Goal: Download file/media

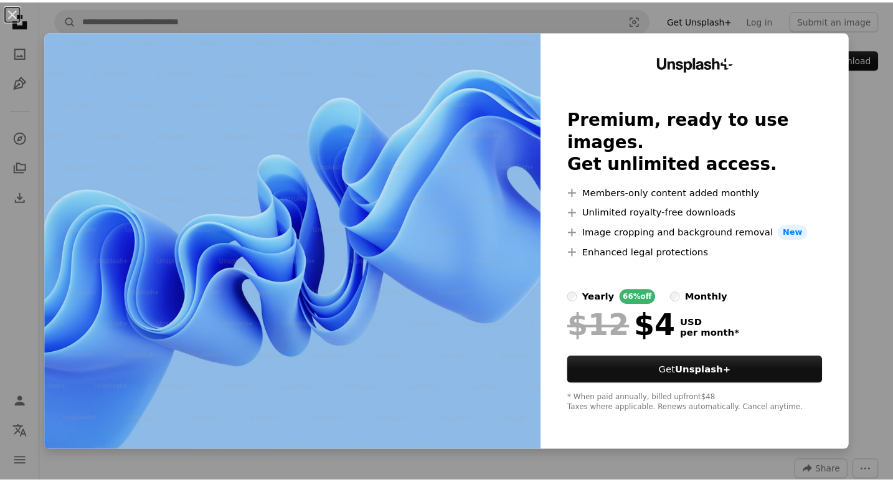
scroll to position [56, 0]
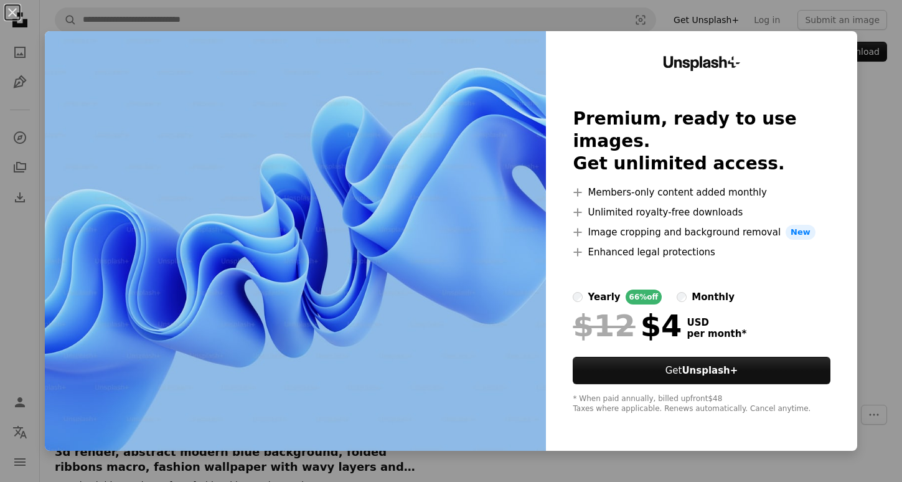
click at [517, 141] on img at bounding box center [295, 241] width 501 height 420
click at [866, 143] on div "An X shape Unsplash+ Premium, ready to use images. Get unlimited access. A plus…" at bounding box center [451, 241] width 902 height 482
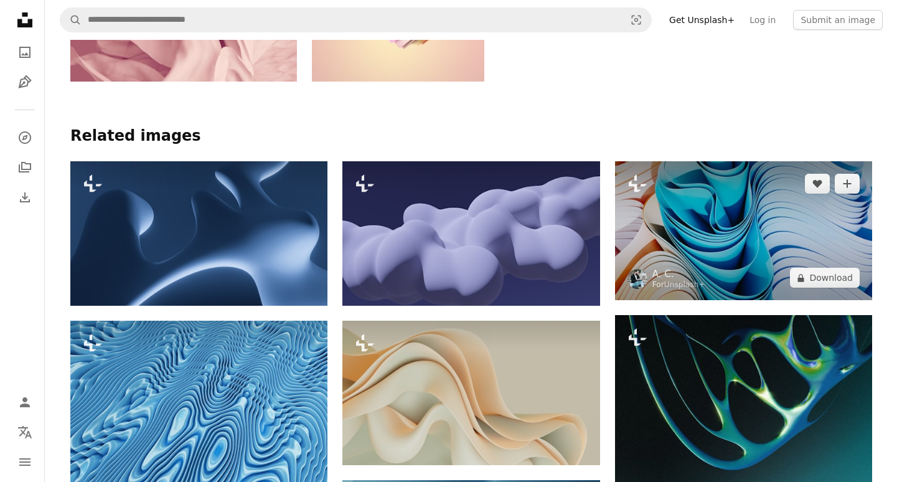
scroll to position [844, 0]
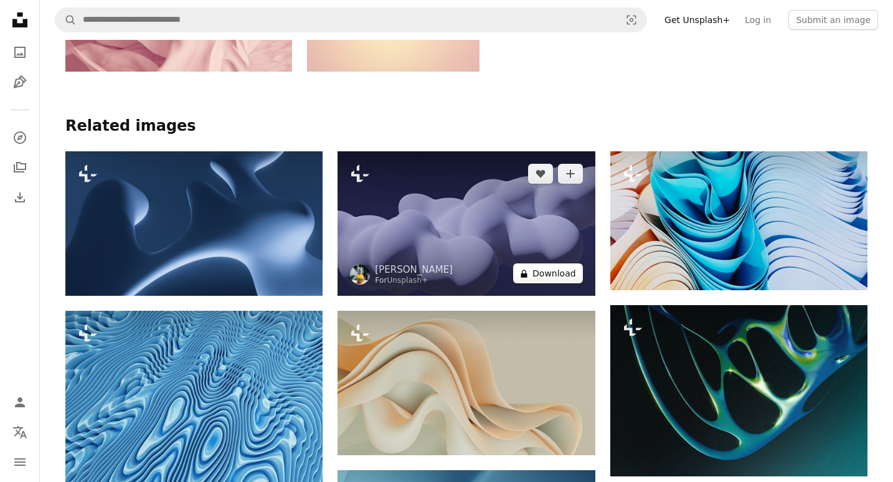
click at [535, 263] on button "A lock Download" at bounding box center [548, 273] width 70 height 20
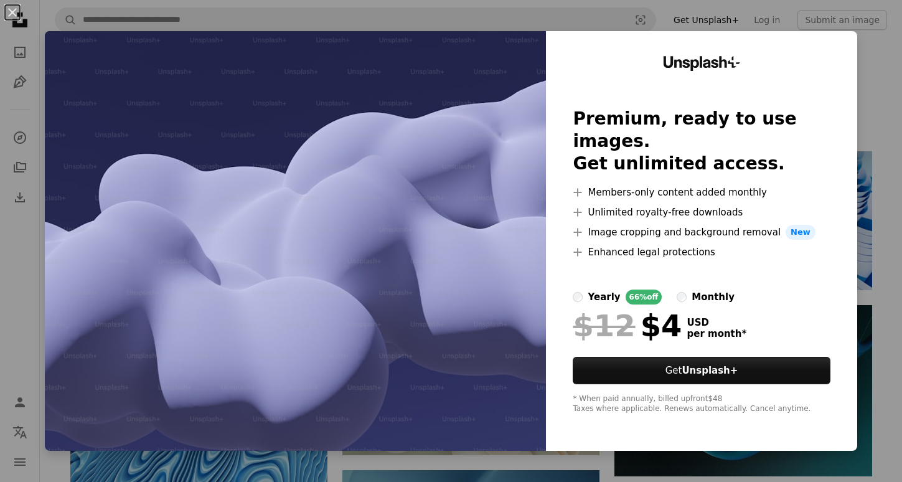
click at [443, 209] on img at bounding box center [295, 241] width 501 height 420
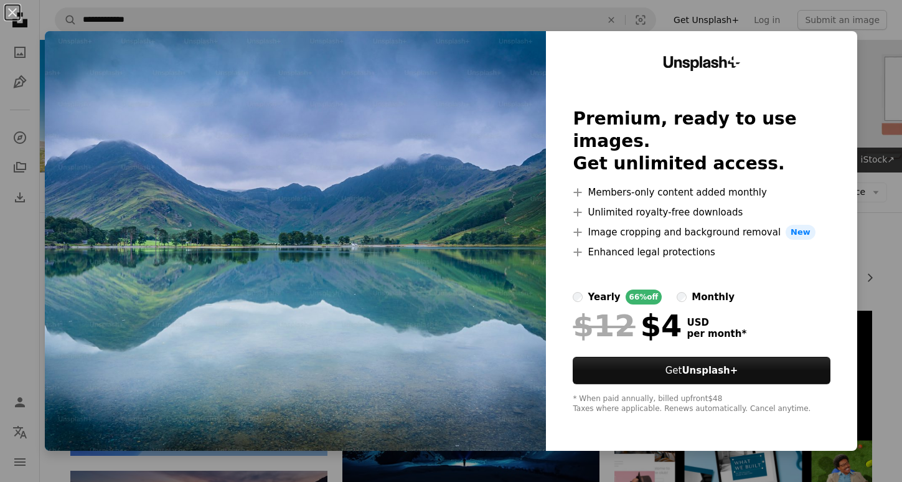
scroll to position [1361, 0]
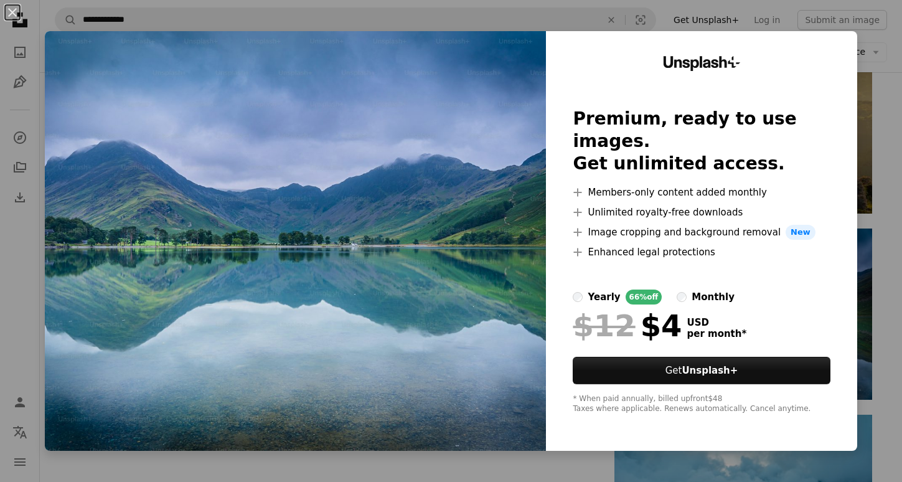
click at [484, 207] on img at bounding box center [295, 241] width 501 height 420
